Goal: Task Accomplishment & Management: Complete application form

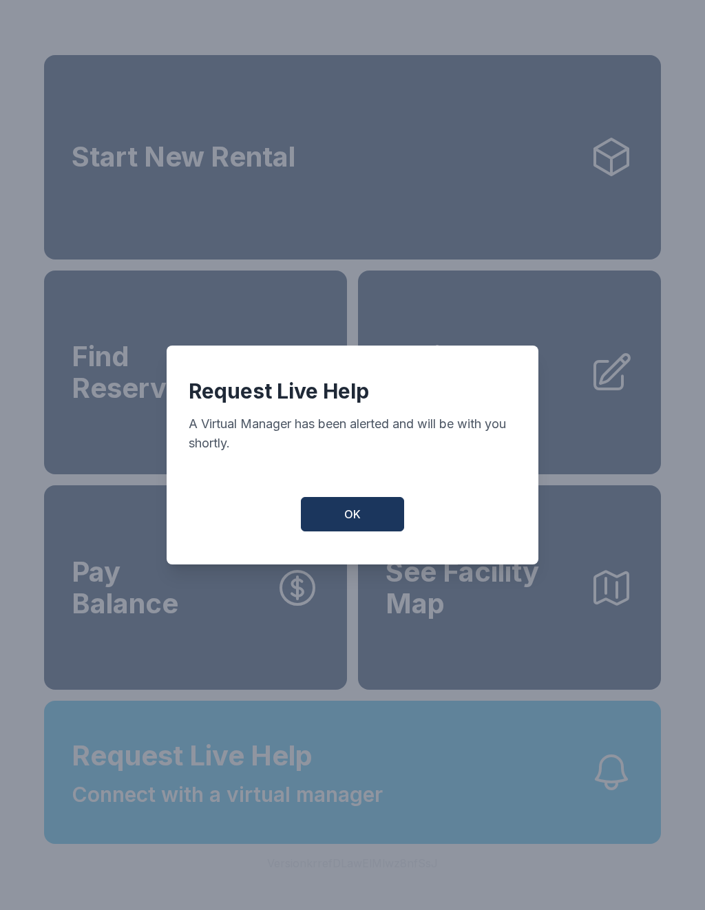
click at [366, 522] on button "OK" at bounding box center [352, 514] width 103 height 34
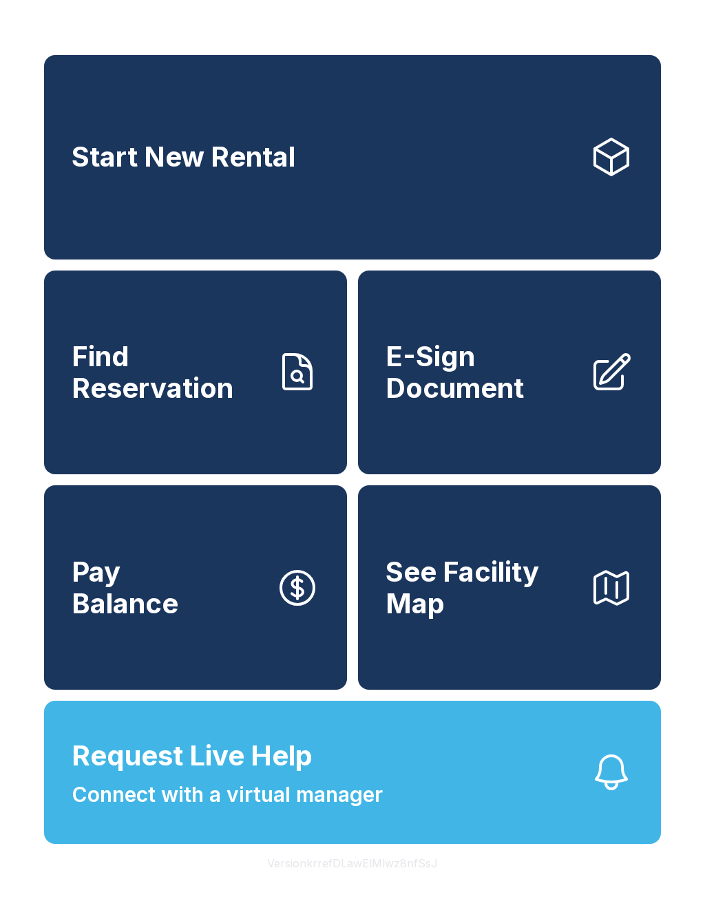
click at [474, 396] on span "E-Sign Document" at bounding box center [481, 372] width 193 height 63
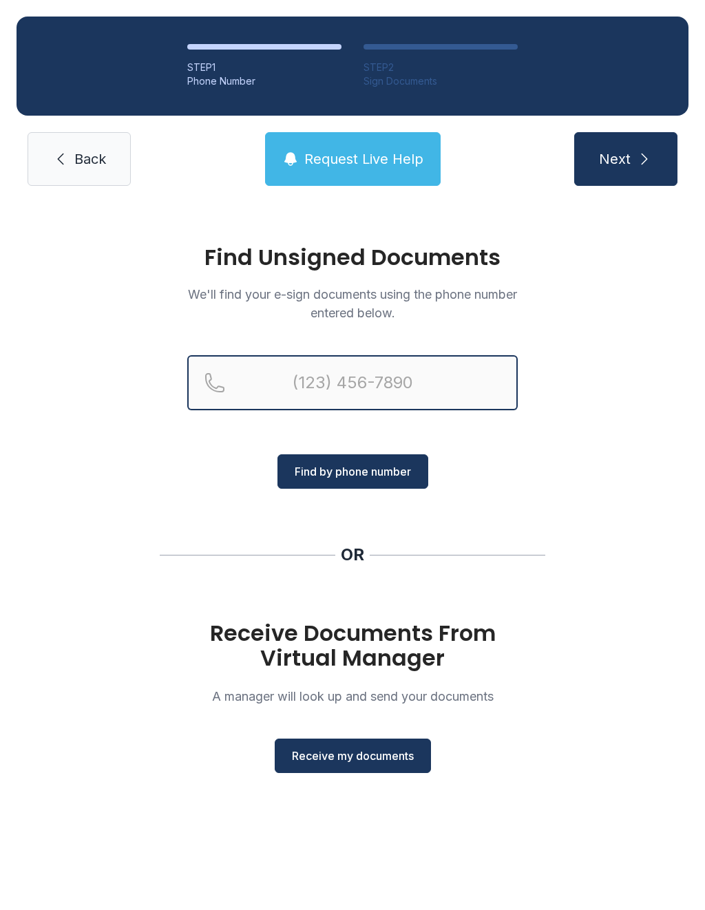
click at [382, 379] on input "Reservation phone number" at bounding box center [352, 382] width 330 height 55
type input "("
click at [99, 151] on span "Back" at bounding box center [90, 158] width 32 height 19
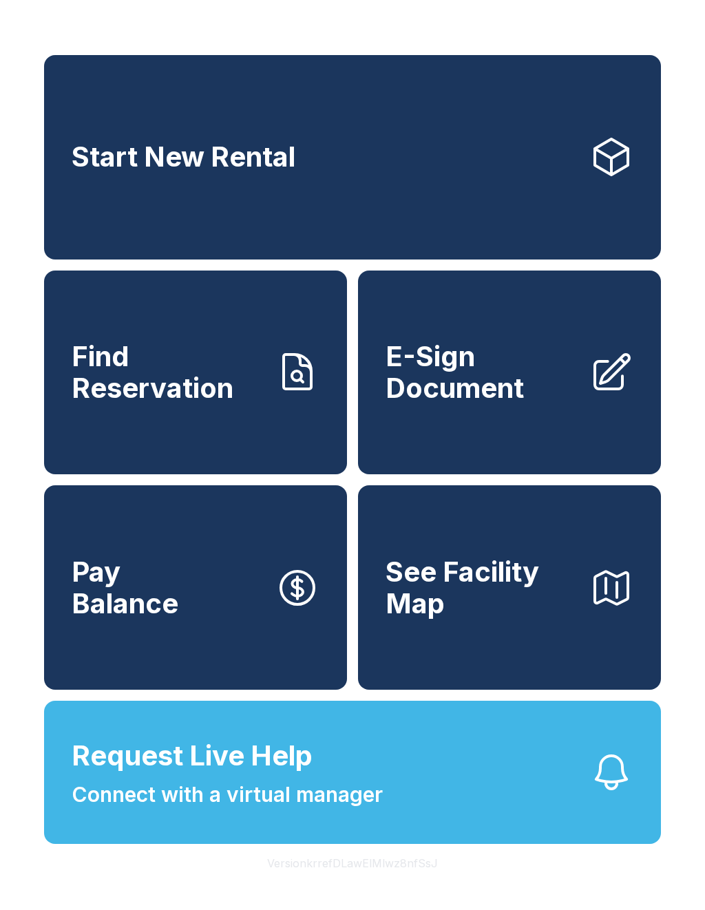
click at [538, 434] on link "E-Sign Document" at bounding box center [509, 372] width 303 height 204
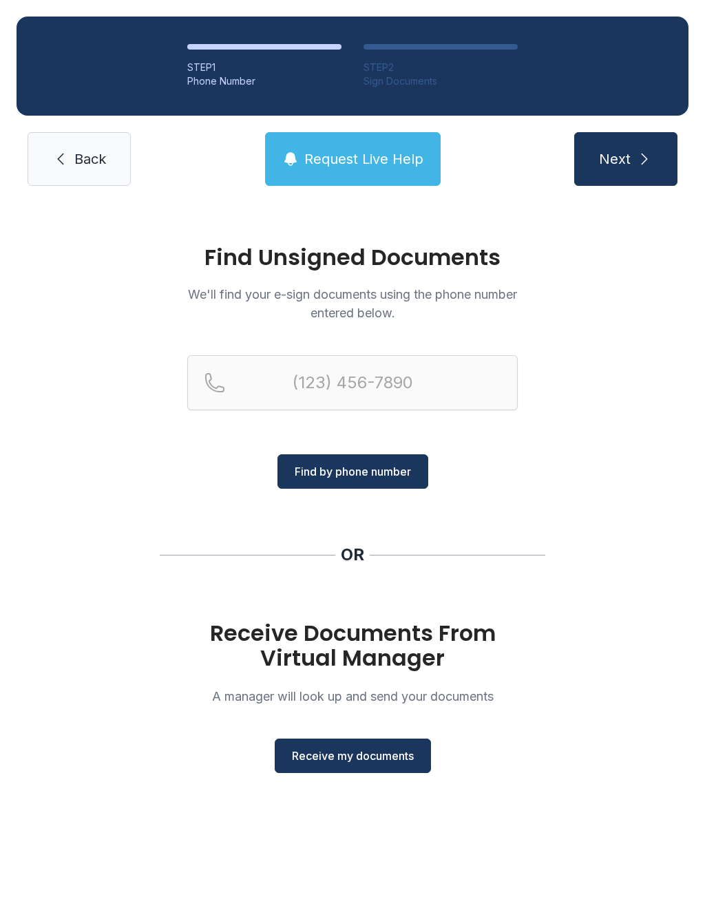
click at [345, 753] on span "Receive my documents" at bounding box center [353, 755] width 122 height 17
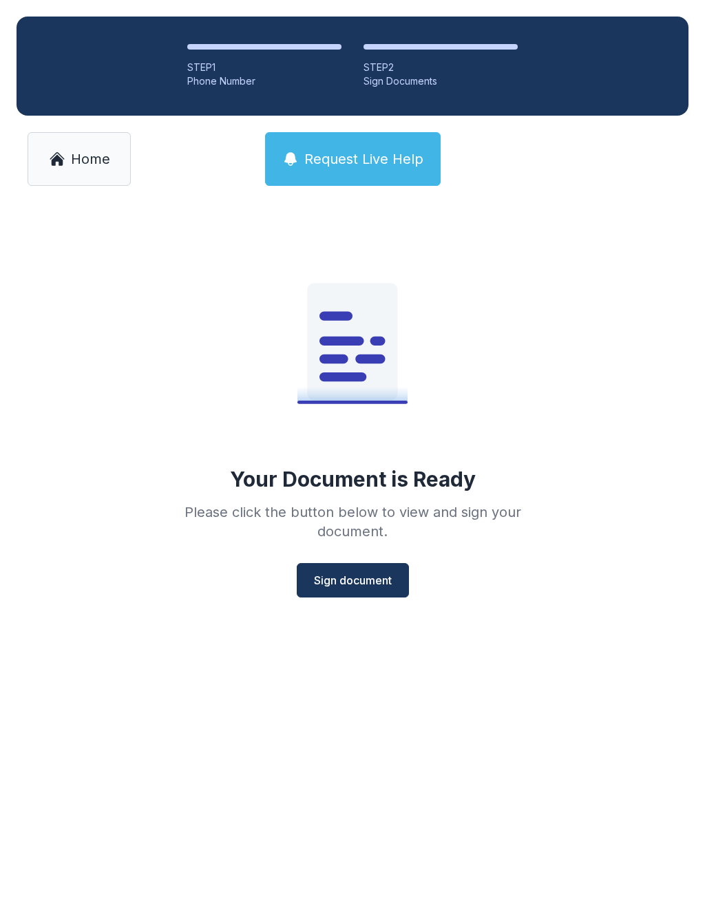
click at [374, 586] on span "Sign document" at bounding box center [353, 580] width 78 height 17
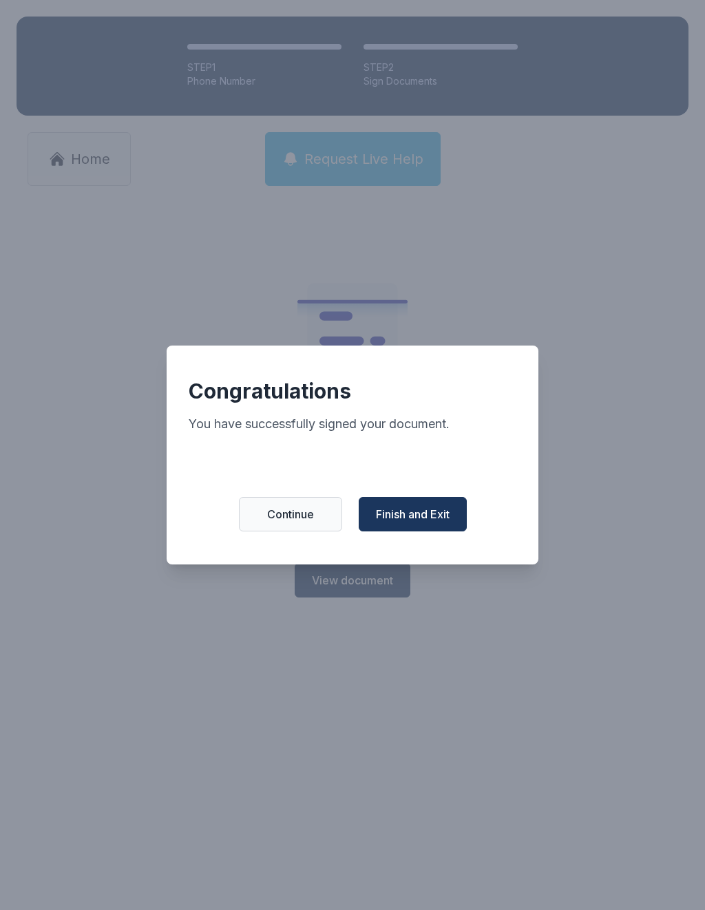
click at [433, 513] on span "Finish and Exit" at bounding box center [413, 514] width 74 height 17
